Goal: Task Accomplishment & Management: Use online tool/utility

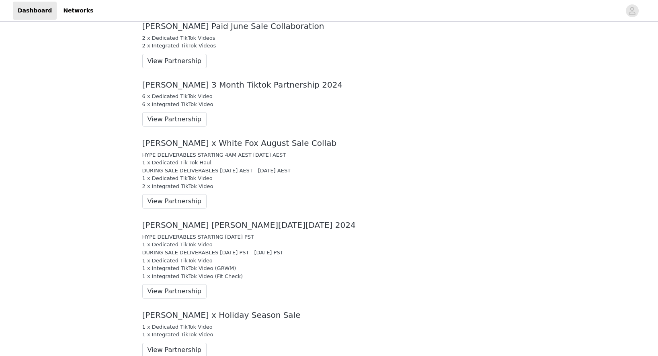
scroll to position [788, 0]
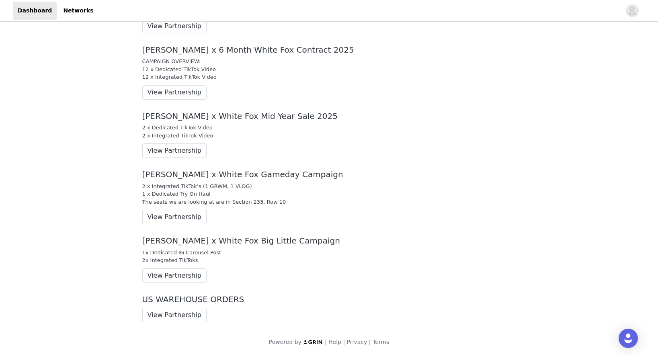
click at [186, 81] on div "[PERSON_NAME] x 6 Month White Fox Contract 2025 CAMPAIGN OVERVIEW: 12 x Dedicat…" at bounding box center [329, 72] width 386 height 66
click at [186, 92] on button "View Partnership" at bounding box center [174, 92] width 64 height 14
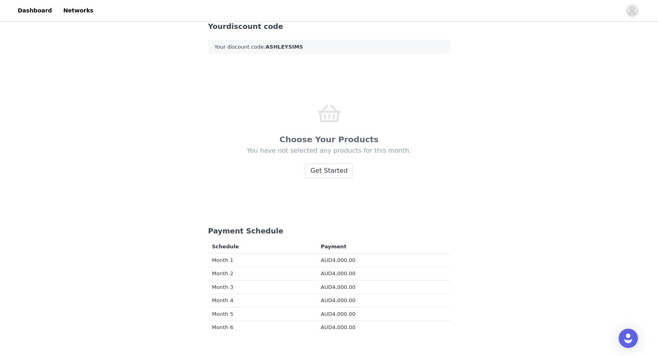
scroll to position [64, 0]
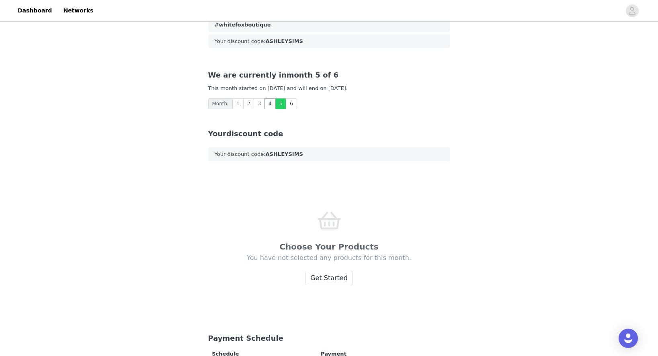
click at [265, 105] on link "4" at bounding box center [270, 103] width 11 height 11
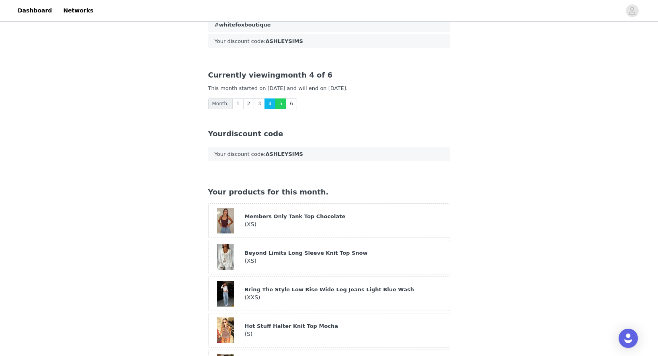
click at [279, 104] on link "5" at bounding box center [280, 103] width 11 height 11
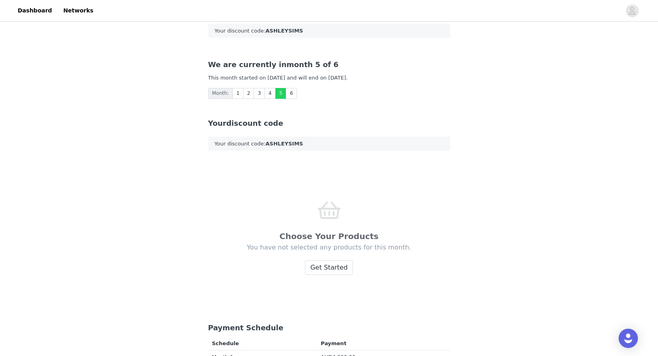
scroll to position [79, 0]
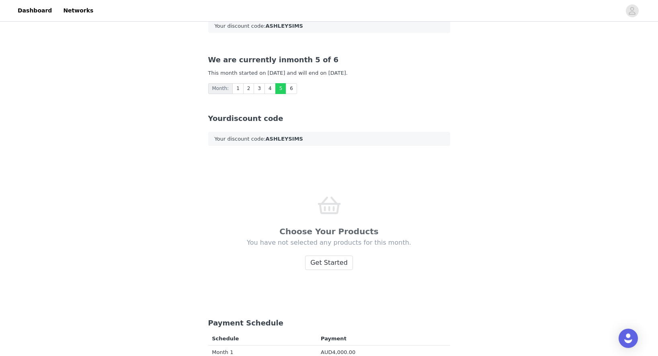
click at [264, 150] on div "Your discount code Your discount code: ASHLEYSIMS" at bounding box center [329, 132] width 261 height 59
click at [327, 265] on button "Get Started" at bounding box center [329, 263] width 48 height 14
